Goal: Information Seeking & Learning: Learn about a topic

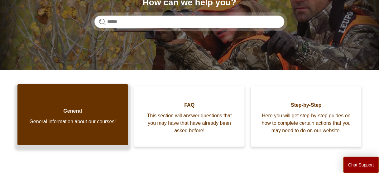
scroll to position [100, 0]
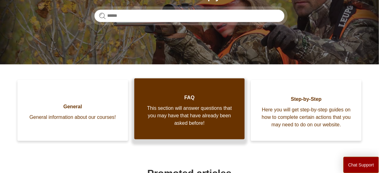
click at [180, 109] on span "This section will answer questions that you may have that have already been ask…" at bounding box center [190, 116] width 92 height 22
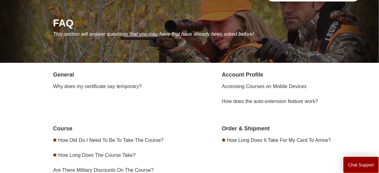
scroll to position [75, 0]
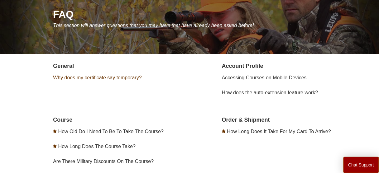
click at [127, 79] on link "Why does my certificate say temporary?" at bounding box center [97, 77] width 89 height 5
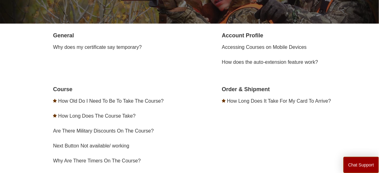
scroll to position [100, 0]
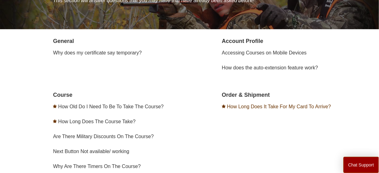
click at [239, 105] on link "How Long Does It Take For My Card To Arrive?" at bounding box center [279, 106] width 104 height 5
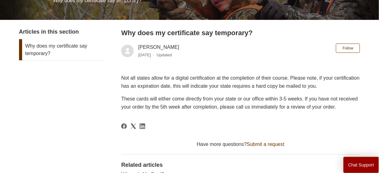
scroll to position [100, 0]
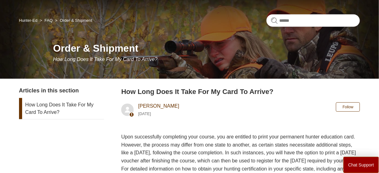
scroll to position [50, 0]
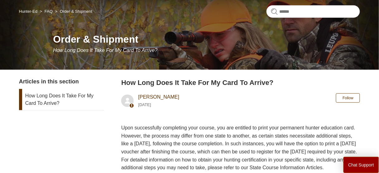
click at [98, 109] on link "How Long Does It Take For My Card To Arrive?" at bounding box center [61, 99] width 85 height 21
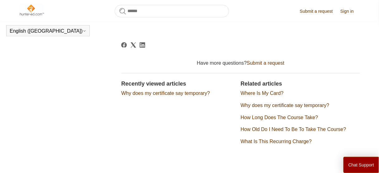
scroll to position [182, 0]
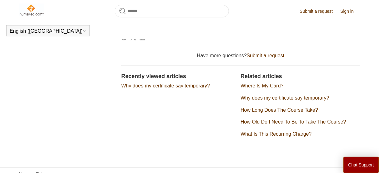
click at [265, 125] on link "How Old Do I Need To Be To Take The Course?" at bounding box center [293, 122] width 106 height 5
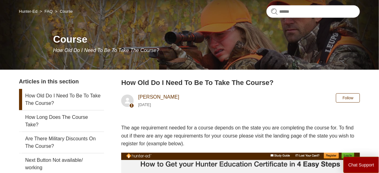
scroll to position [25, 0]
